Goal: Information Seeking & Learning: Find specific page/section

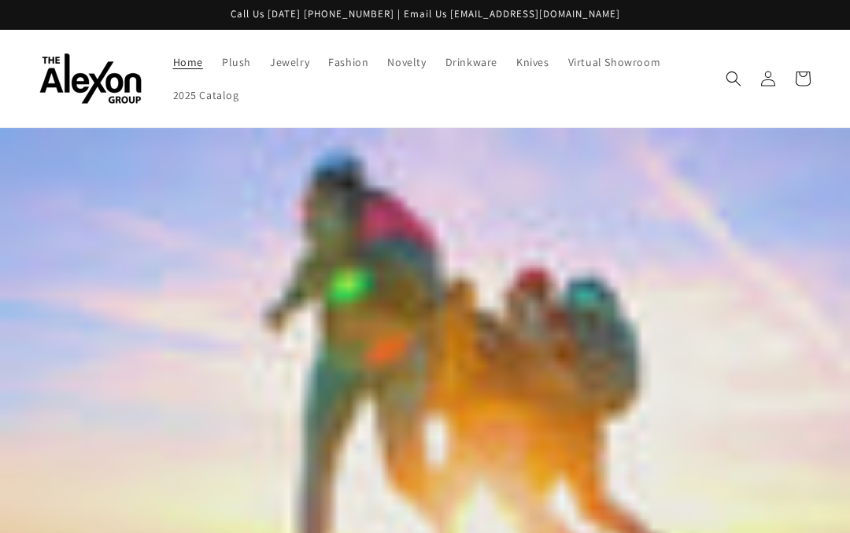
click at [573, 68] on span "Virtual Showroom" at bounding box center [614, 62] width 93 height 14
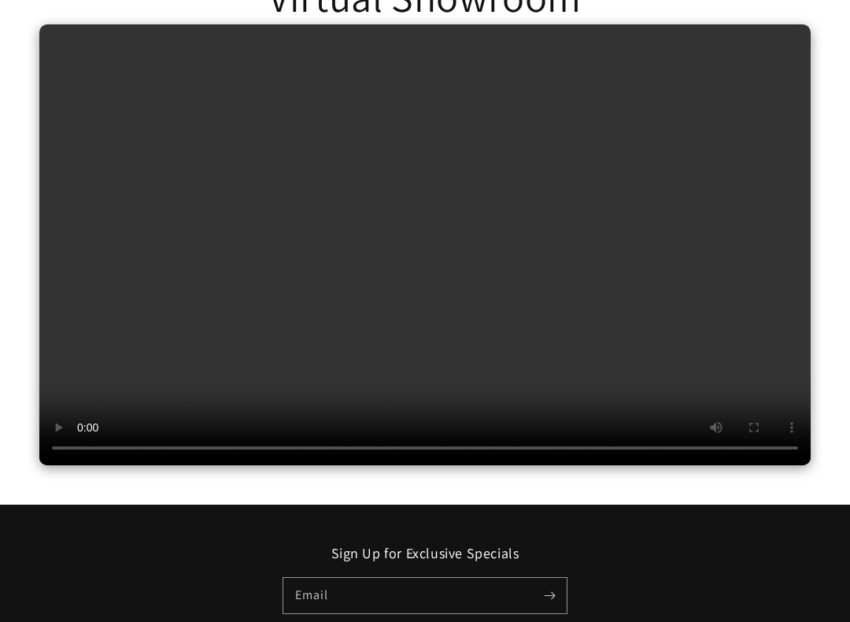
scroll to position [196, 0]
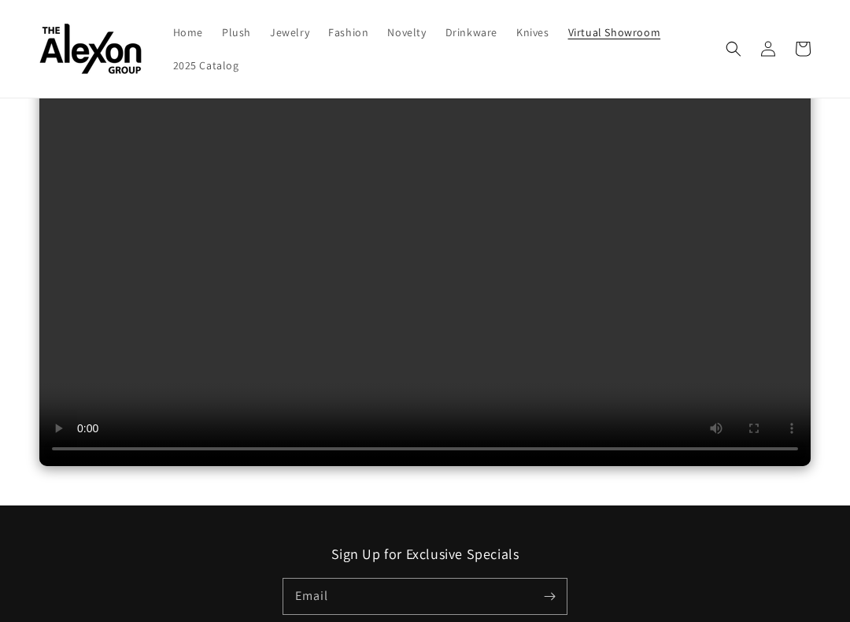
click at [173, 35] on span "Home" at bounding box center [188, 32] width 30 height 14
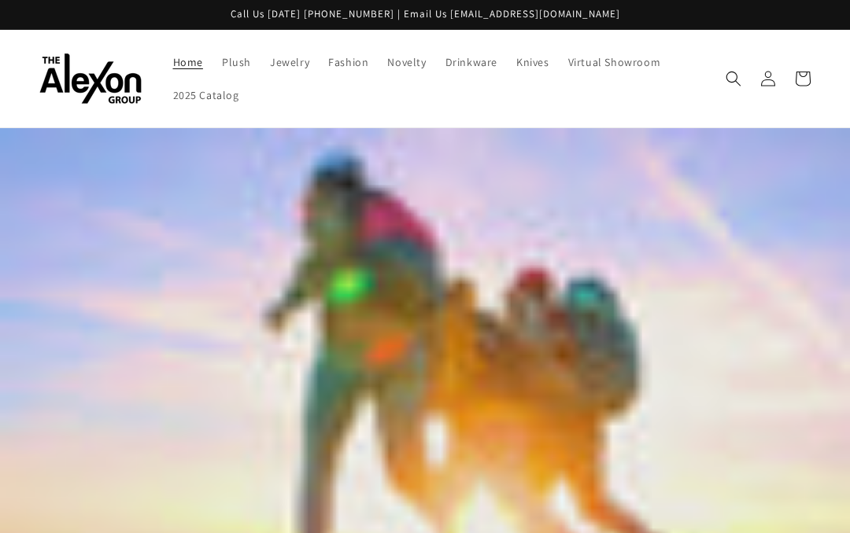
click at [734, 73] on icon "Search" at bounding box center [733, 79] width 16 height 16
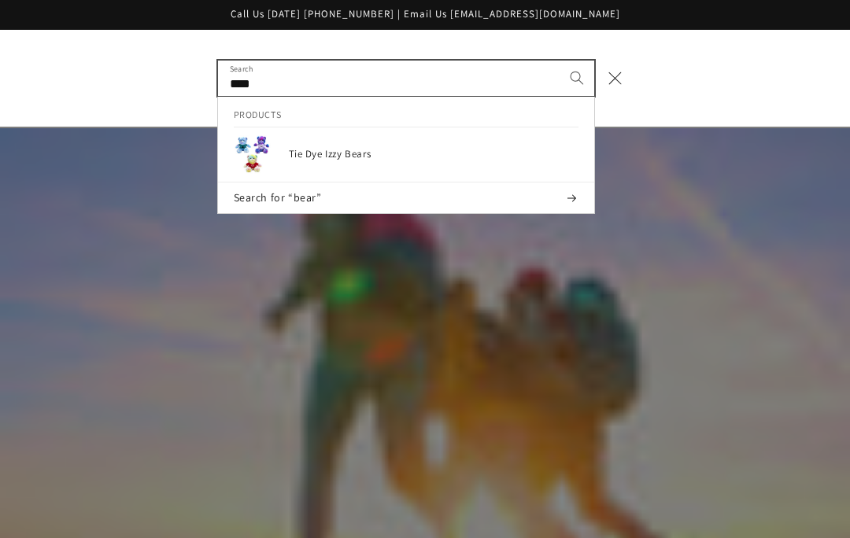
type input "****"
click at [576, 77] on button "Search" at bounding box center [576, 78] width 35 height 35
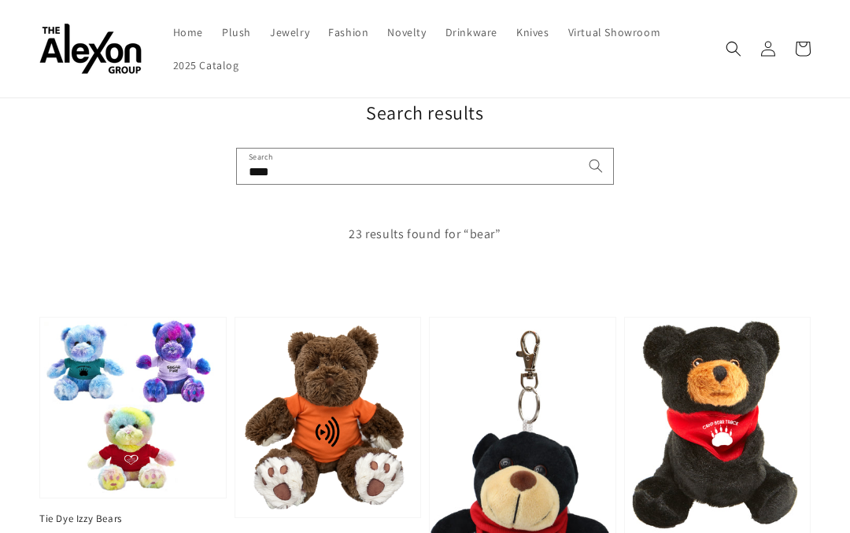
scroll to position [65, 0]
